Goal: Transaction & Acquisition: Download file/media

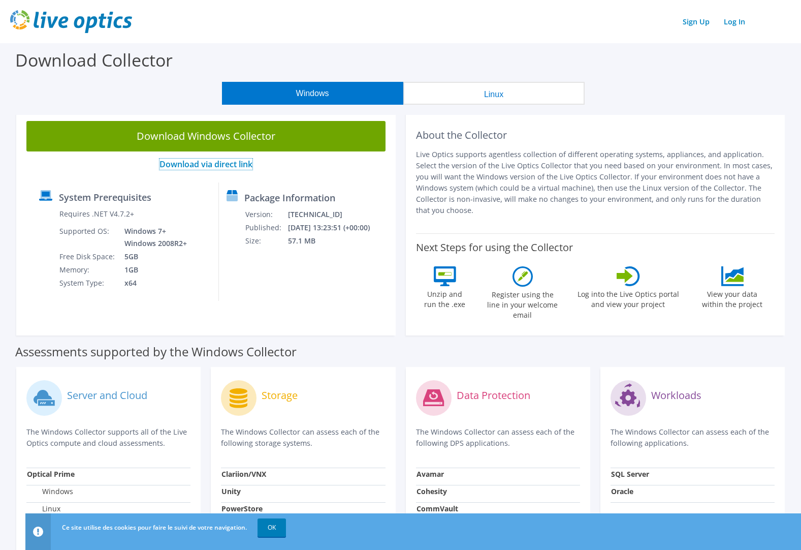
click at [214, 166] on link "Download via direct link" at bounding box center [205, 163] width 93 height 11
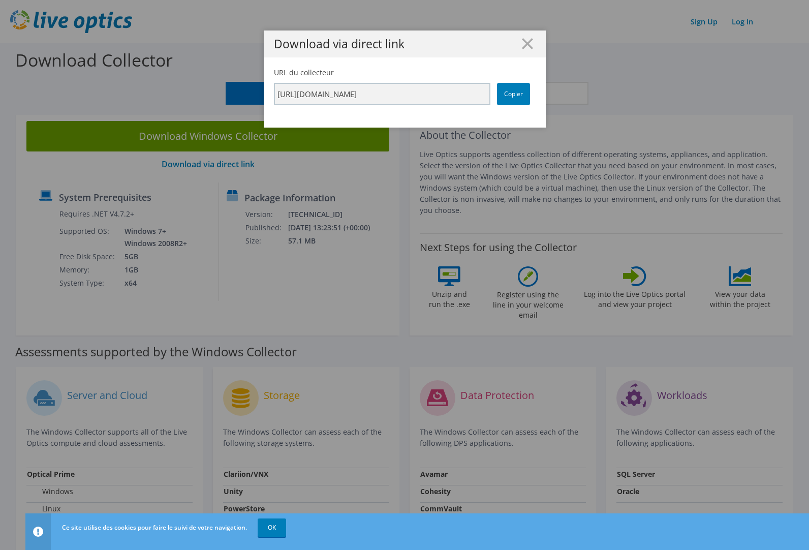
click at [514, 99] on link "Copier" at bounding box center [513, 94] width 33 height 22
click at [219, 143] on div "Download via direct link URL du collecteur https://app.liveoptics.com/collector…" at bounding box center [404, 274] width 809 height 489
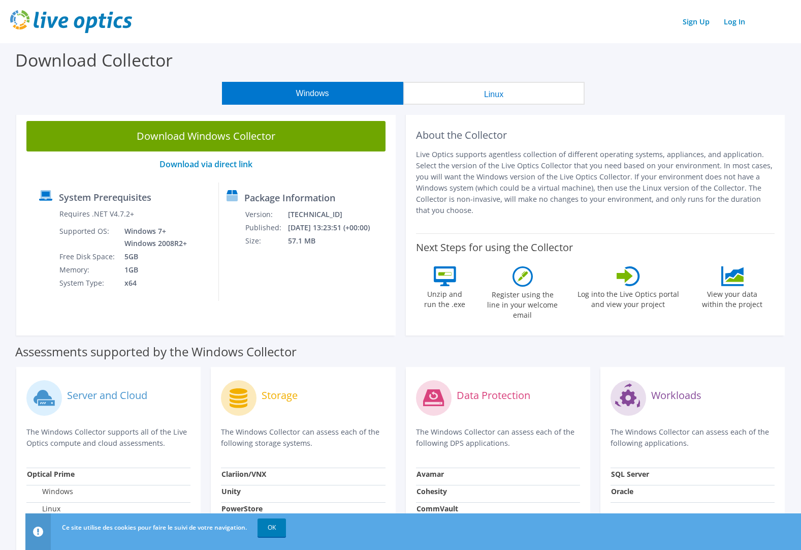
click at [224, 139] on link "Download Windows Collector" at bounding box center [205, 136] width 359 height 30
click at [190, 32] on div "Sign Up Log In" at bounding box center [400, 21] width 781 height 23
